Goal: Task Accomplishment & Management: Manage account settings

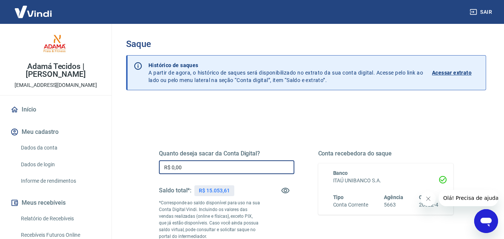
click at [195, 166] on input "R$ 0,00" at bounding box center [226, 167] width 135 height 14
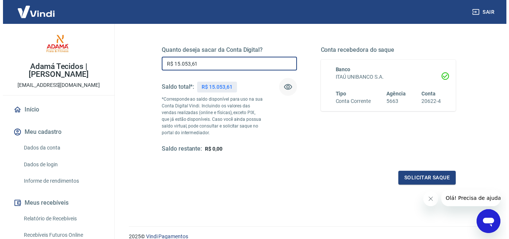
scroll to position [112, 0]
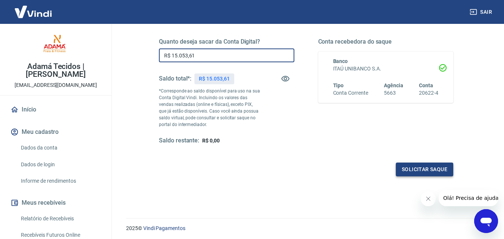
type input "R$ 15.053,61"
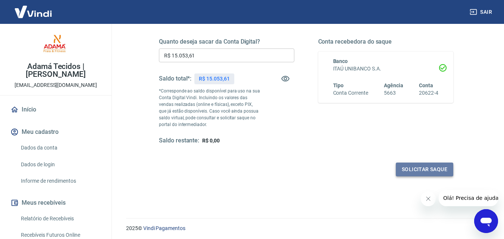
click at [440, 166] on button "Solicitar saque" at bounding box center [424, 170] width 57 height 14
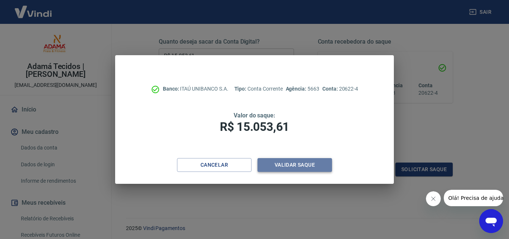
click at [301, 164] on button "Validar saque" at bounding box center [295, 165] width 75 height 14
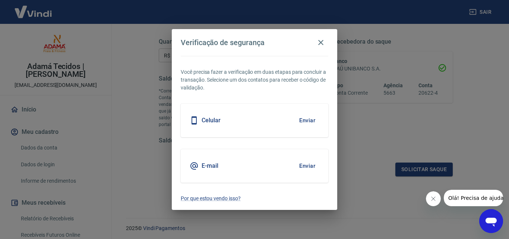
click at [209, 120] on h5 "Celular" at bounding box center [211, 120] width 19 height 7
click at [304, 117] on button "Enviar" at bounding box center [307, 121] width 24 height 16
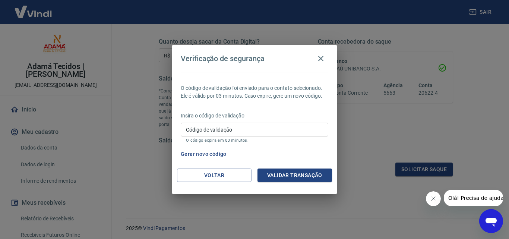
click at [251, 131] on input "Código de validação" at bounding box center [255, 130] width 148 height 14
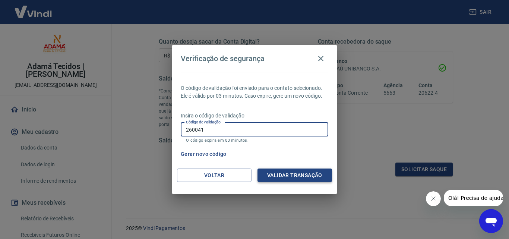
type input "260041"
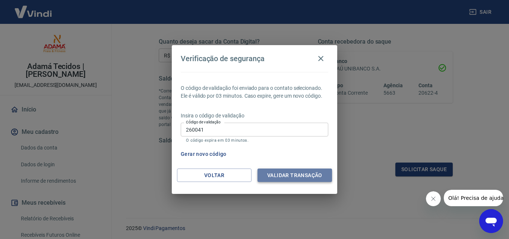
click at [295, 172] on button "Validar transação" at bounding box center [295, 176] width 75 height 14
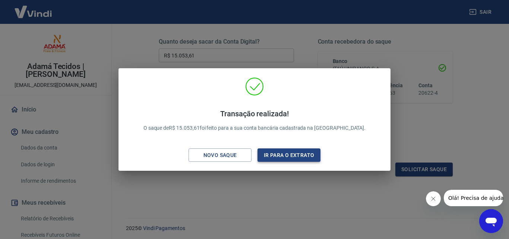
click at [299, 154] on button "Ir para o extrato" at bounding box center [289, 155] width 63 height 14
